Goal: Task Accomplishment & Management: Manage account settings

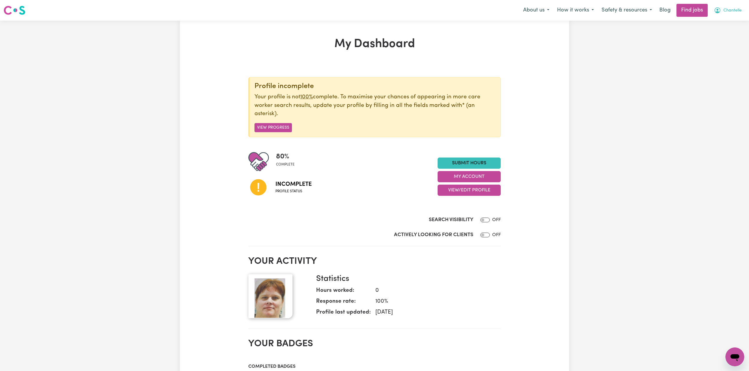
click at [723, 12] on span "Chantelle" at bounding box center [732, 10] width 18 height 6
click at [714, 42] on link "Logout" at bounding box center [721, 44] width 47 height 11
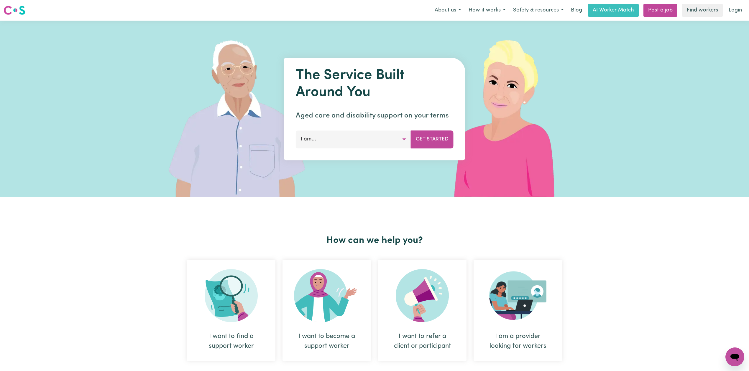
click at [738, 5] on link "Login" at bounding box center [735, 10] width 20 height 13
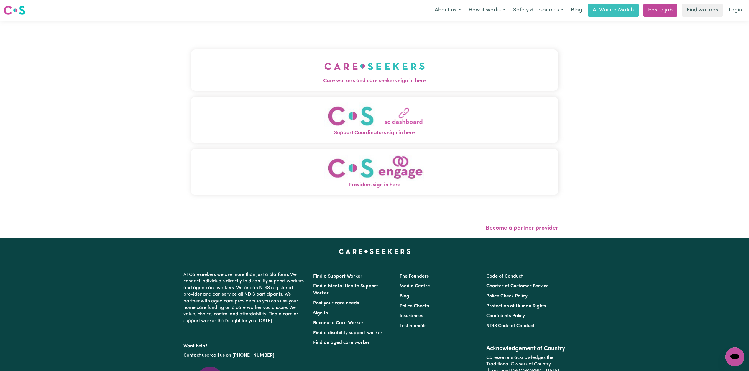
click at [238, 89] on button "Care workers and care seekers sign in here" at bounding box center [374, 70] width 367 height 41
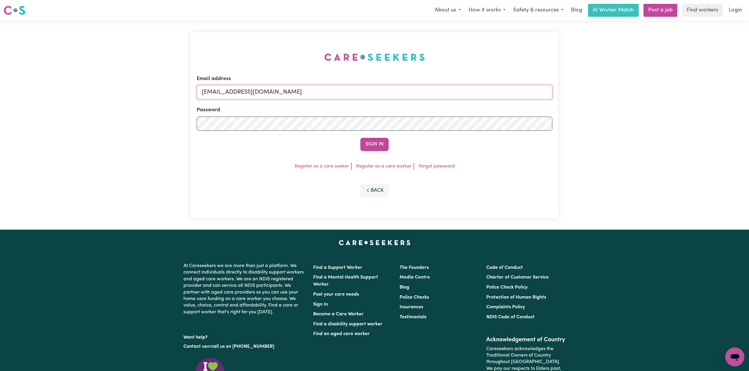
click at [281, 97] on input "[EMAIL_ADDRESS][DOMAIN_NAME]" at bounding box center [374, 92] width 355 height 14
drag, startPoint x: 231, startPoint y: 88, endPoint x: 443, endPoint y: 110, distance: 212.5
click at [443, 110] on form "Email address Superuser~[EMAIL_ADDRESS][DOMAIN_NAME] Password Sign In" at bounding box center [374, 113] width 355 height 76
type input "Superuser~[EMAIL_ADDRESS][DOMAIN_NAME]"
click at [373, 143] on button "Sign In" at bounding box center [374, 144] width 28 height 13
